Goal: Communication & Community: Participate in discussion

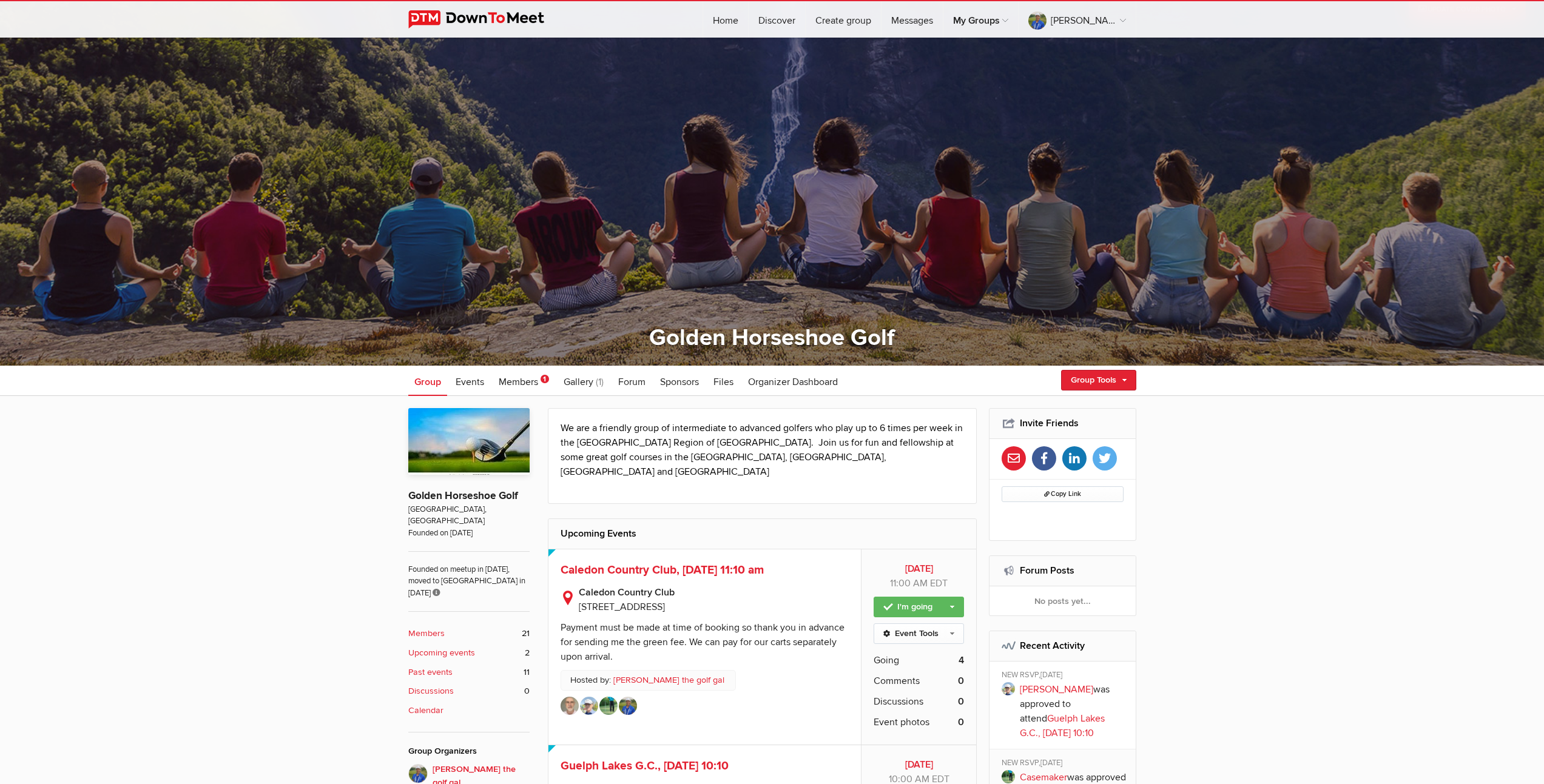
scroll to position [247, 0]
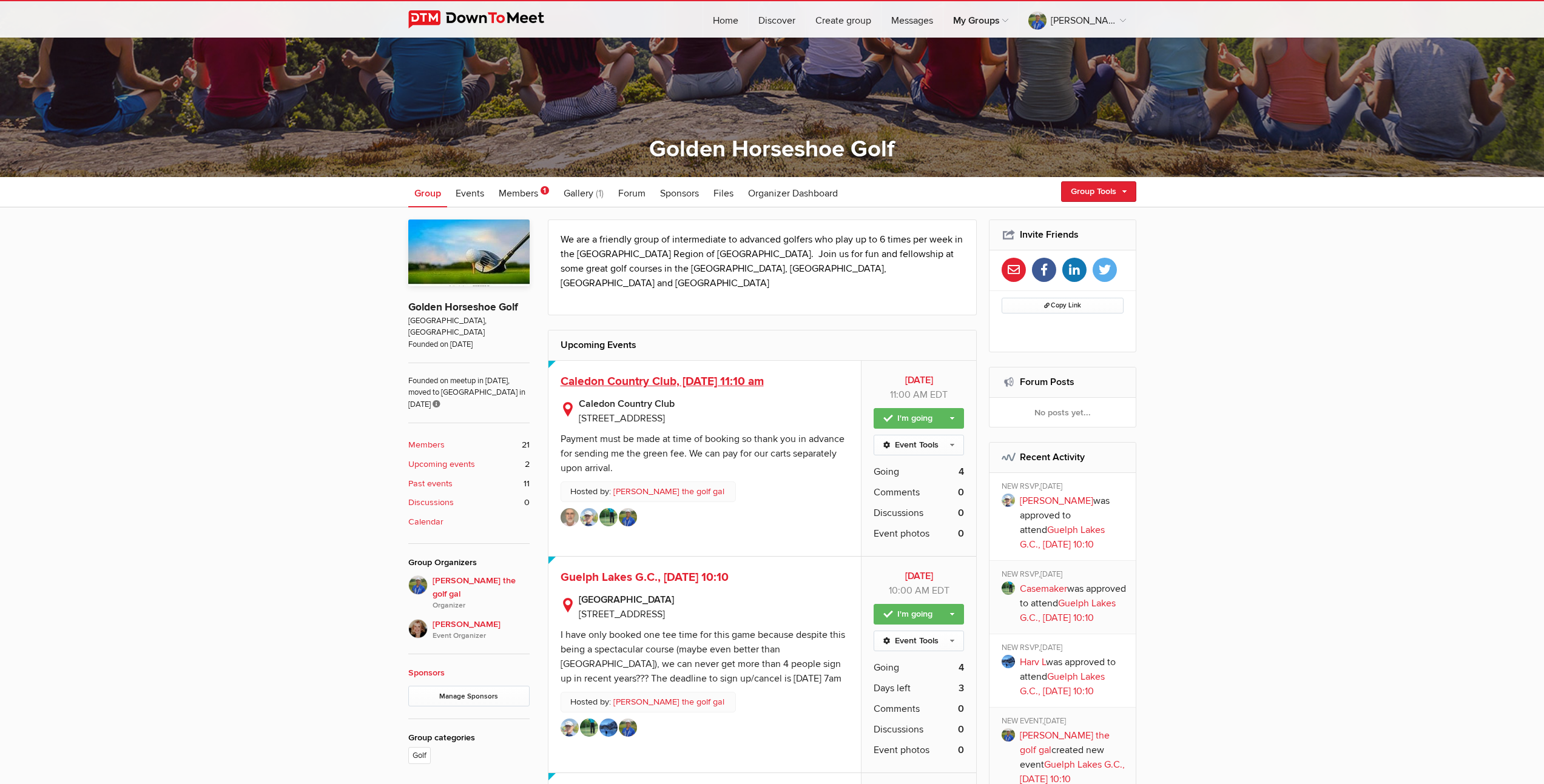
click at [716, 374] on span "Caledon Country Club, [DATE] 11:10 am" at bounding box center [662, 381] width 203 height 14
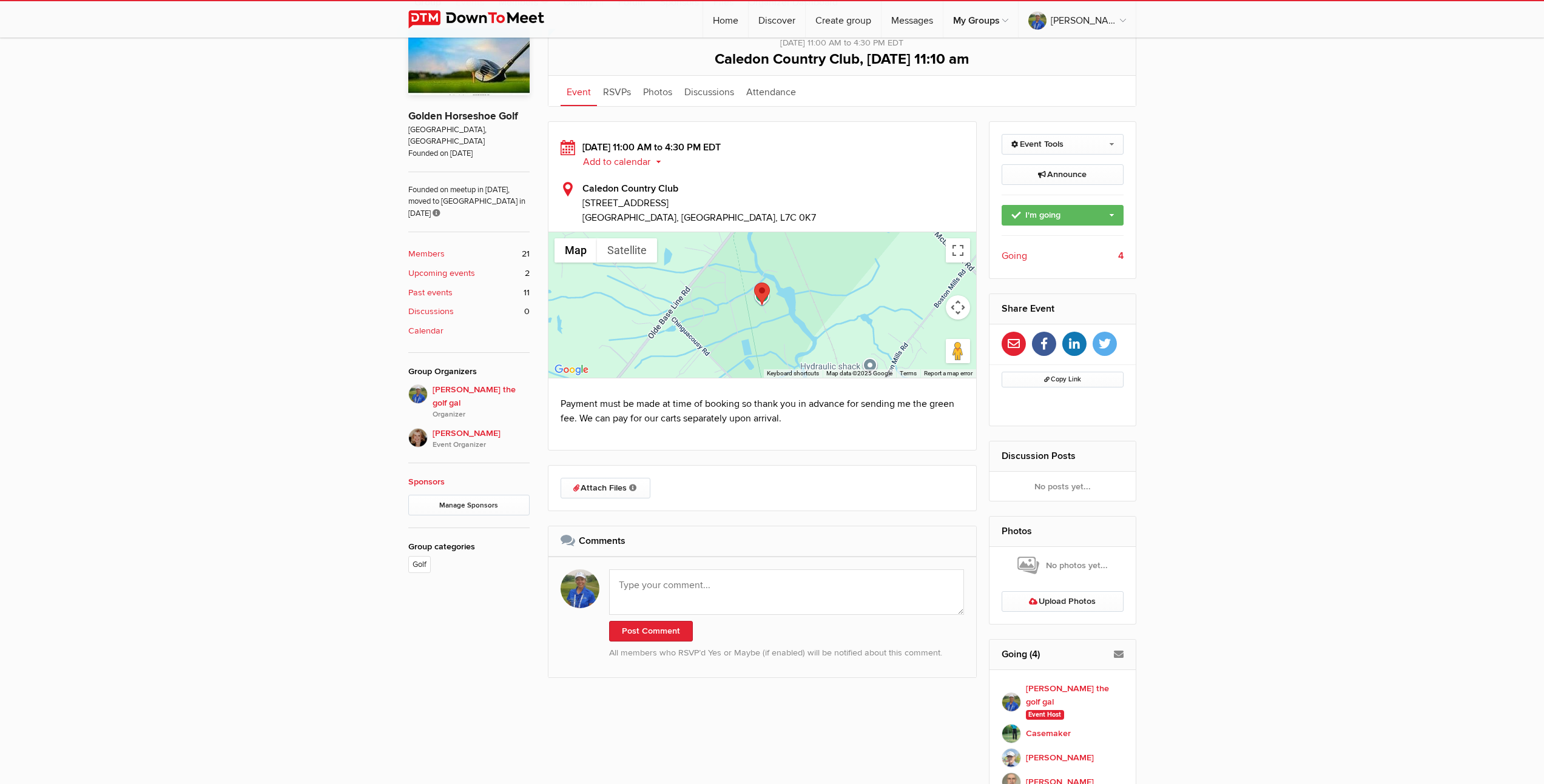
scroll to position [457, 0]
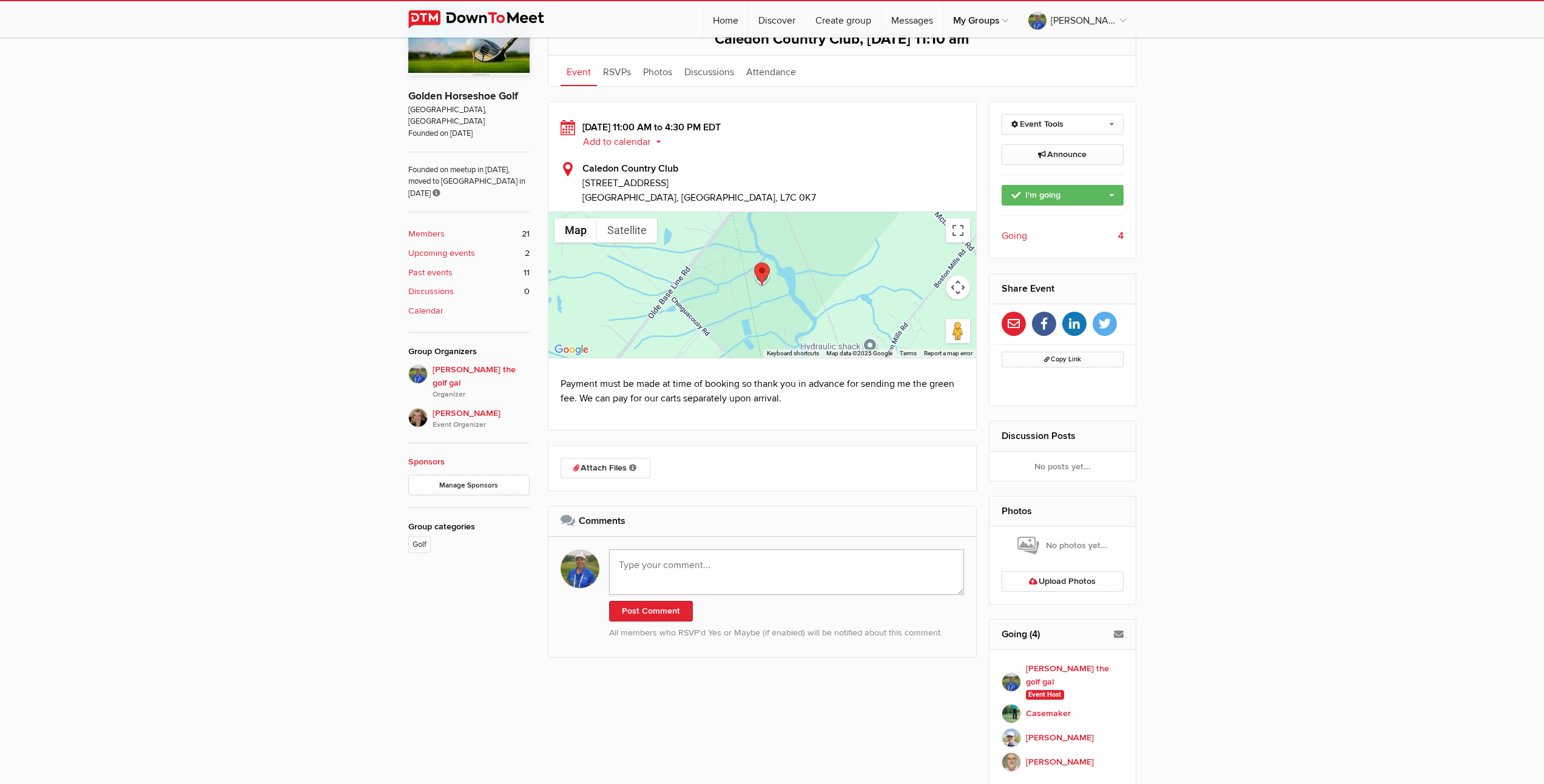
click at [723, 571] on textarea at bounding box center [787, 572] width 356 height 45
paste textarea "Thanks everyone for the game [DATE]. Such a special place. Worth the drive once…"
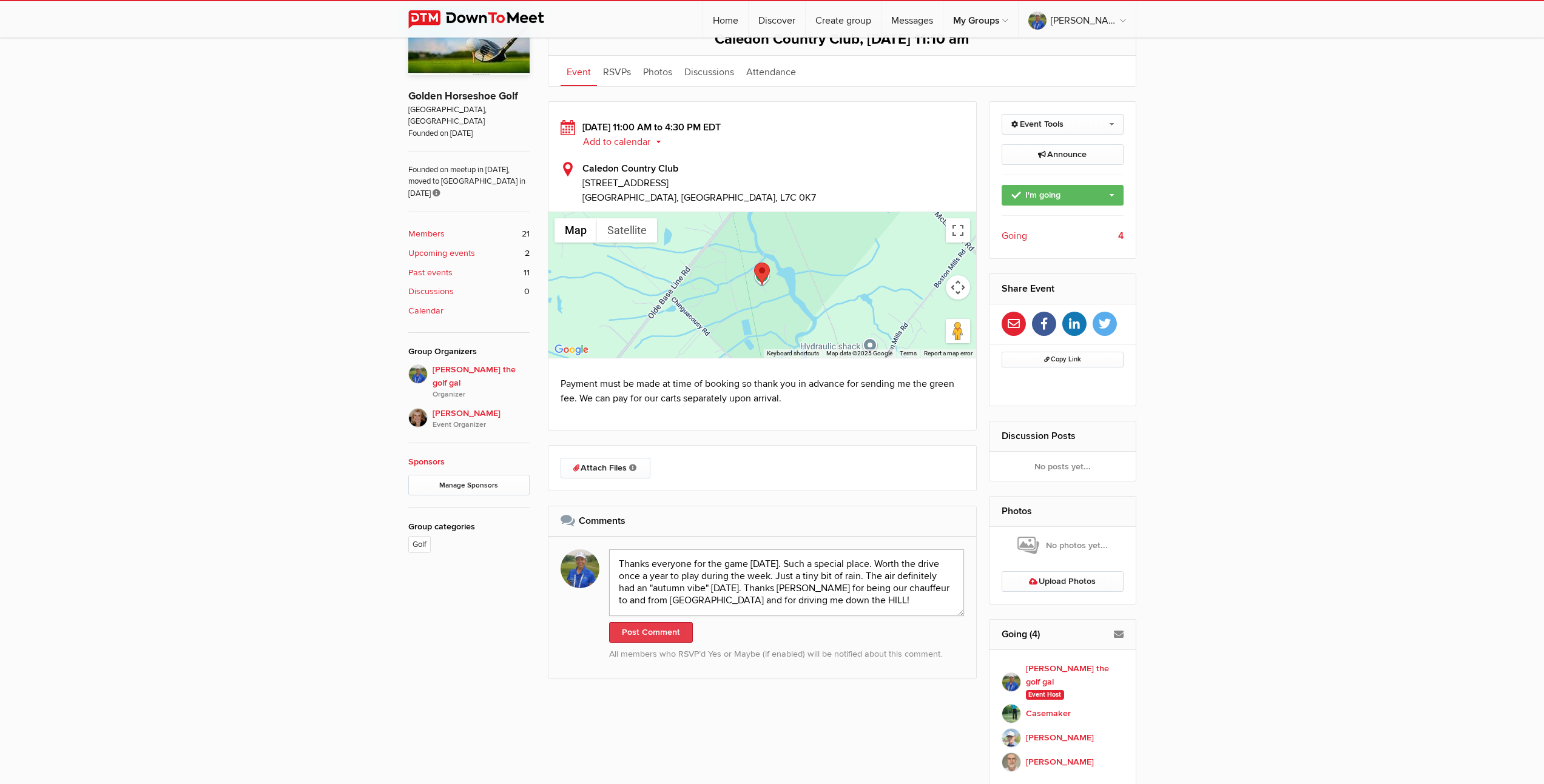
type textarea "Thanks everyone for the game [DATE]. Such a special place. Worth the drive once…"
click at [632, 634] on button "Post Comment" at bounding box center [651, 632] width 84 height 21
